Goal: Information Seeking & Learning: Understand process/instructions

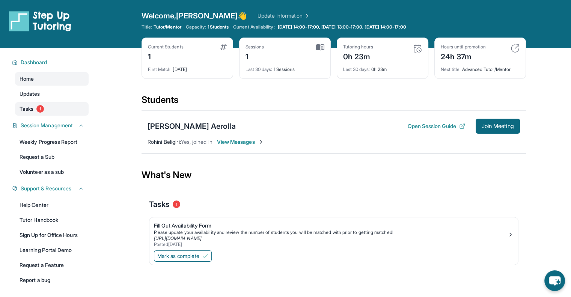
click at [21, 113] on link "Tasks 1" at bounding box center [52, 109] width 74 height 14
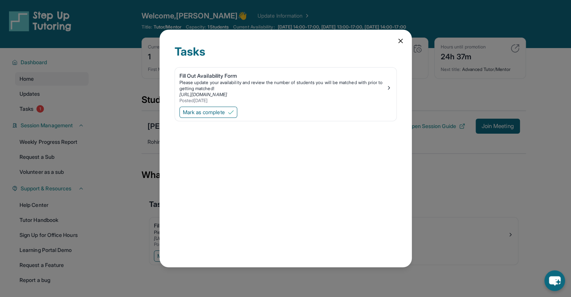
click at [122, 109] on div "Tasks Fill Out Availability Form Please update your availability and review the…" at bounding box center [285, 148] width 571 height 297
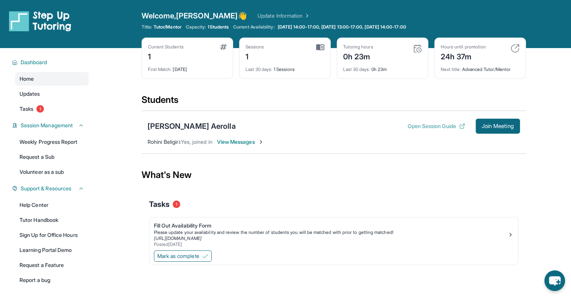
click at [432, 124] on button "Open Session Guide" at bounding box center [435, 126] width 57 height 8
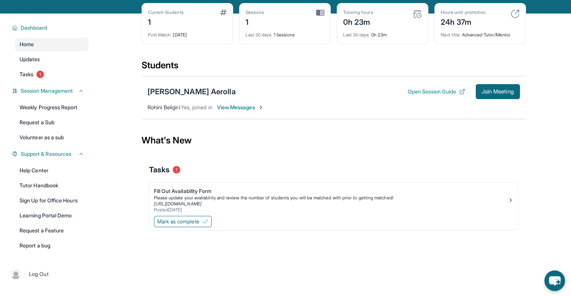
scroll to position [48, 0]
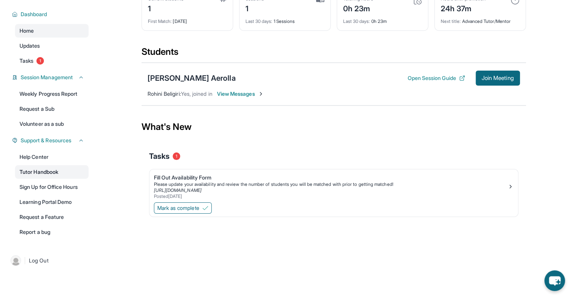
click at [53, 175] on link "Tutor Handbook" at bounding box center [52, 172] width 74 height 14
click at [51, 156] on link "Help Center" at bounding box center [52, 157] width 74 height 14
click at [72, 163] on link "Help Center" at bounding box center [52, 157] width 74 height 14
click at [46, 152] on link "Help Center" at bounding box center [52, 157] width 74 height 14
click at [43, 169] on link "Tutor Handbook" at bounding box center [52, 172] width 74 height 14
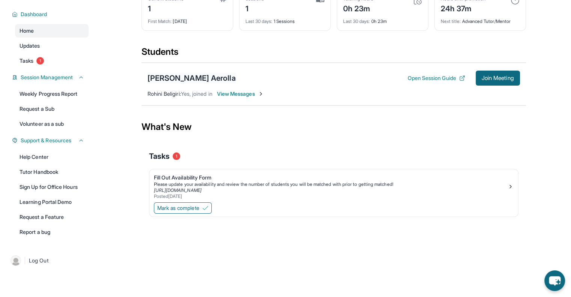
click at [182, 76] on div "[PERSON_NAME] Aerolla" at bounding box center [191, 78] width 88 height 11
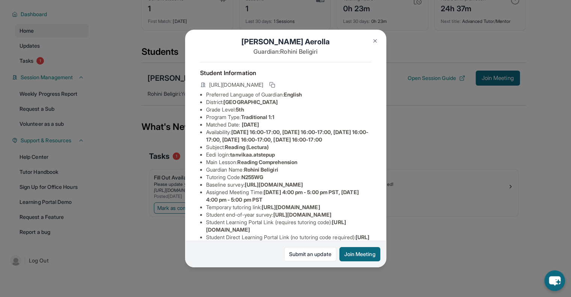
scroll to position [8, 0]
click at [120, 84] on div "[PERSON_NAME] Aerolla Guardian: Rohini Beligiri Student Information [URL][DOMAI…" at bounding box center [285, 148] width 571 height 297
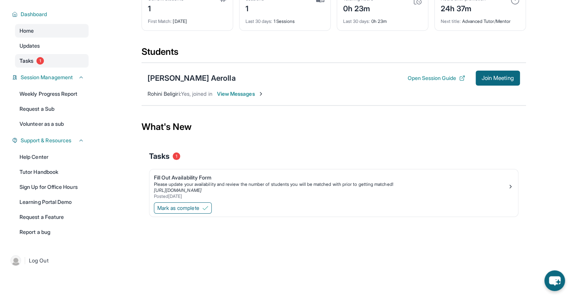
click at [44, 54] on link "Tasks 1" at bounding box center [52, 61] width 74 height 14
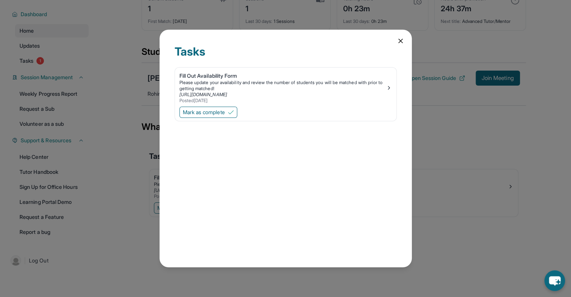
click at [136, 94] on div "Tasks Fill Out Availability Form Please update your availability and review the…" at bounding box center [285, 148] width 571 height 297
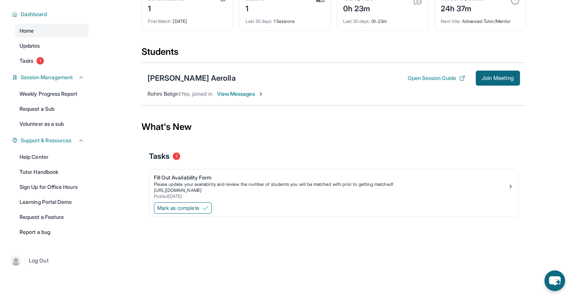
scroll to position [0, 0]
